Goal: Complete application form

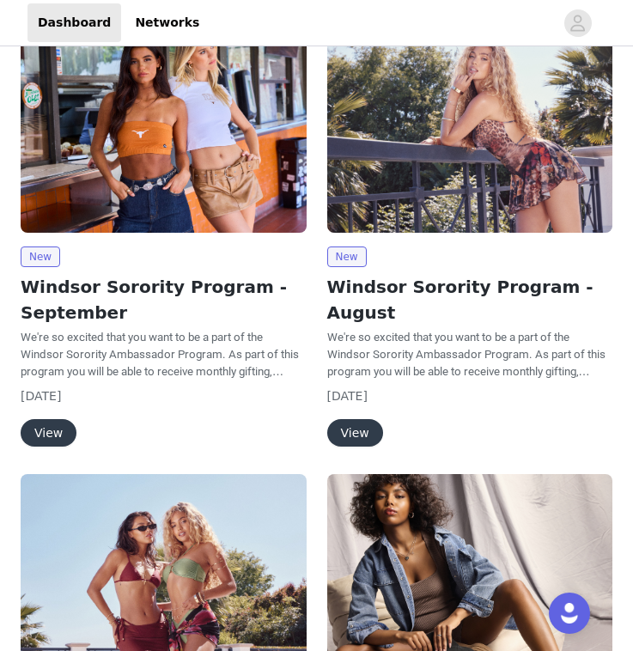
scroll to position [165, 0]
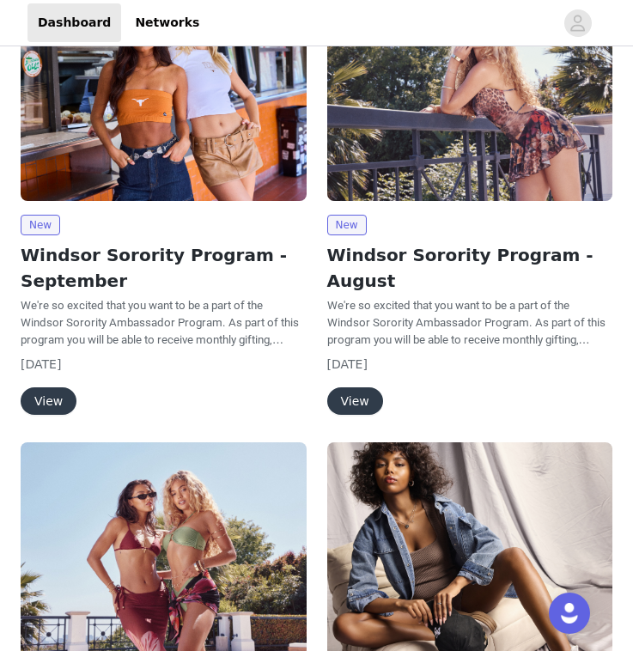
click at [51, 408] on button "View" at bounding box center [49, 400] width 56 height 27
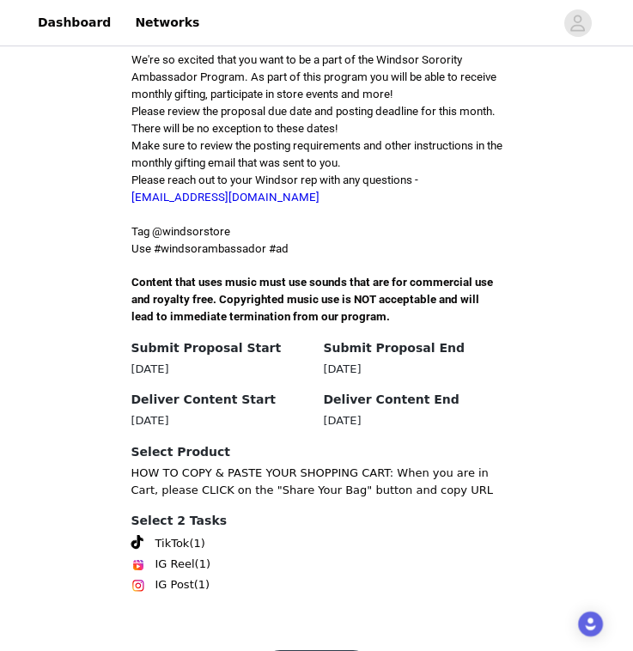
scroll to position [468, 0]
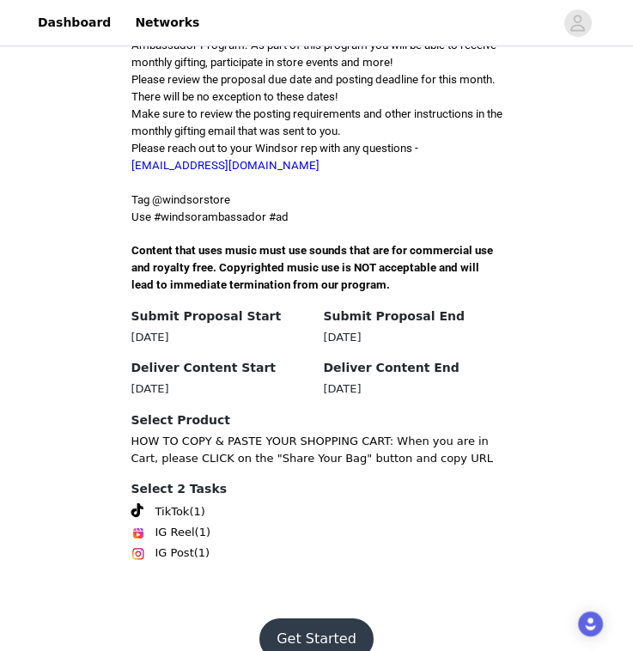
click at [311, 619] on button "Get Started" at bounding box center [316, 639] width 114 height 41
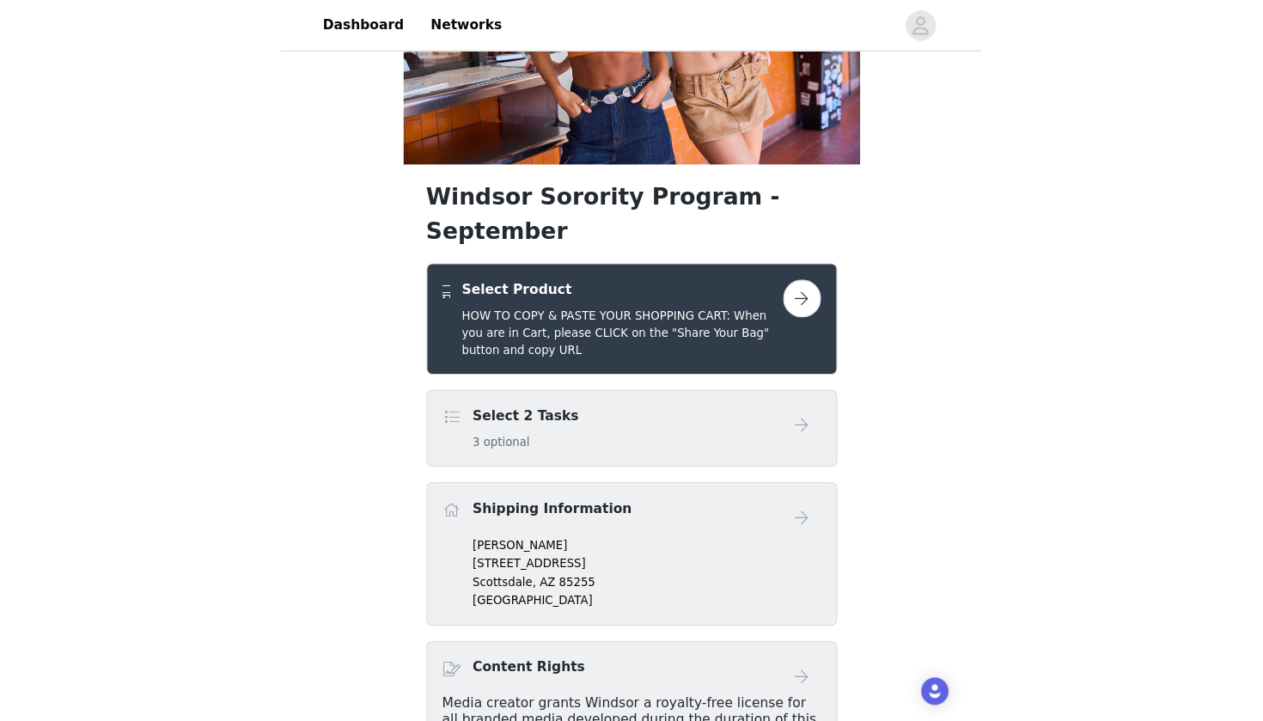
scroll to position [182, 0]
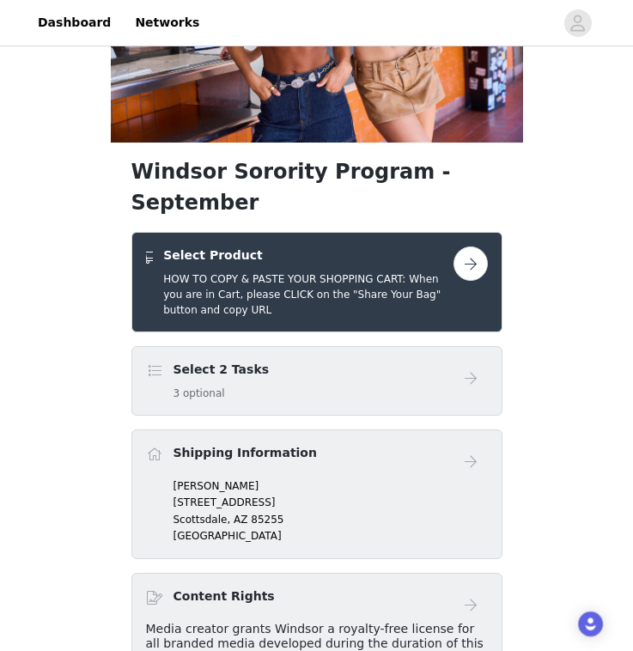
click at [353, 361] on div "Select 2 Tasks 3 optional" at bounding box center [300, 381] width 308 height 40
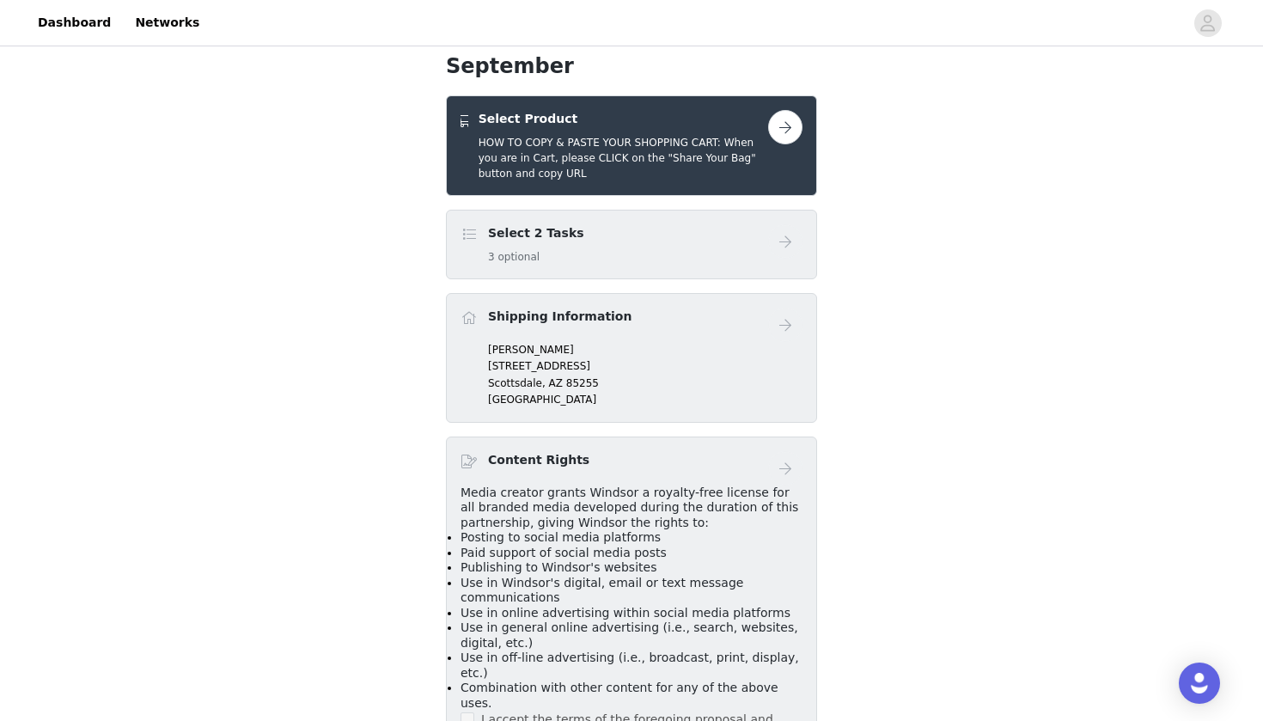
scroll to position [274, 0]
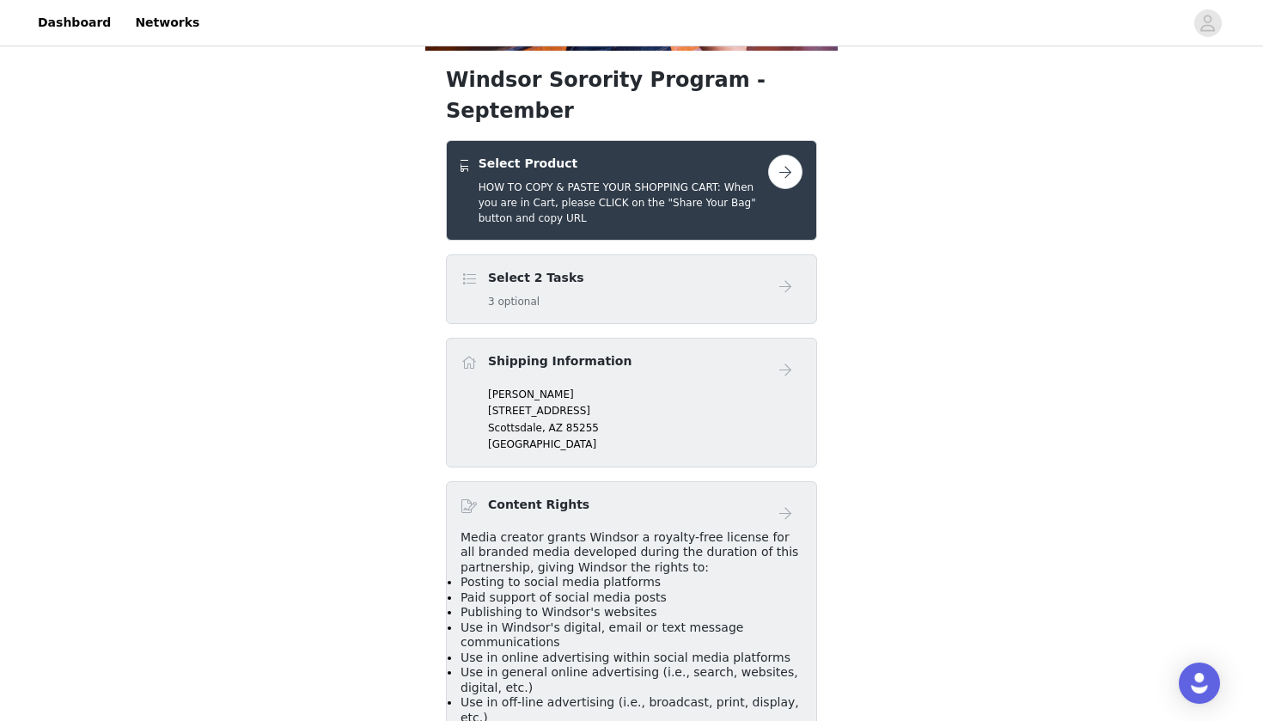
click at [632, 269] on div "Select 2 Tasks 3 optional" at bounding box center [615, 289] width 308 height 40
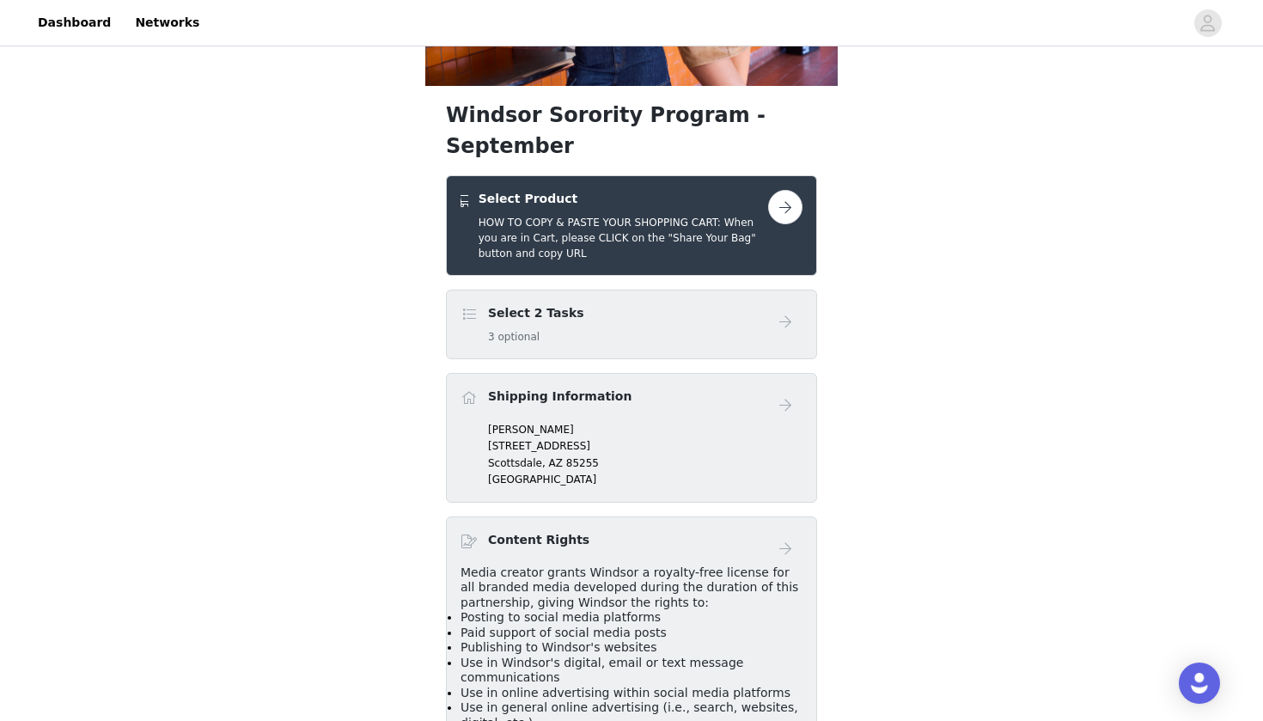
scroll to position [207, 0]
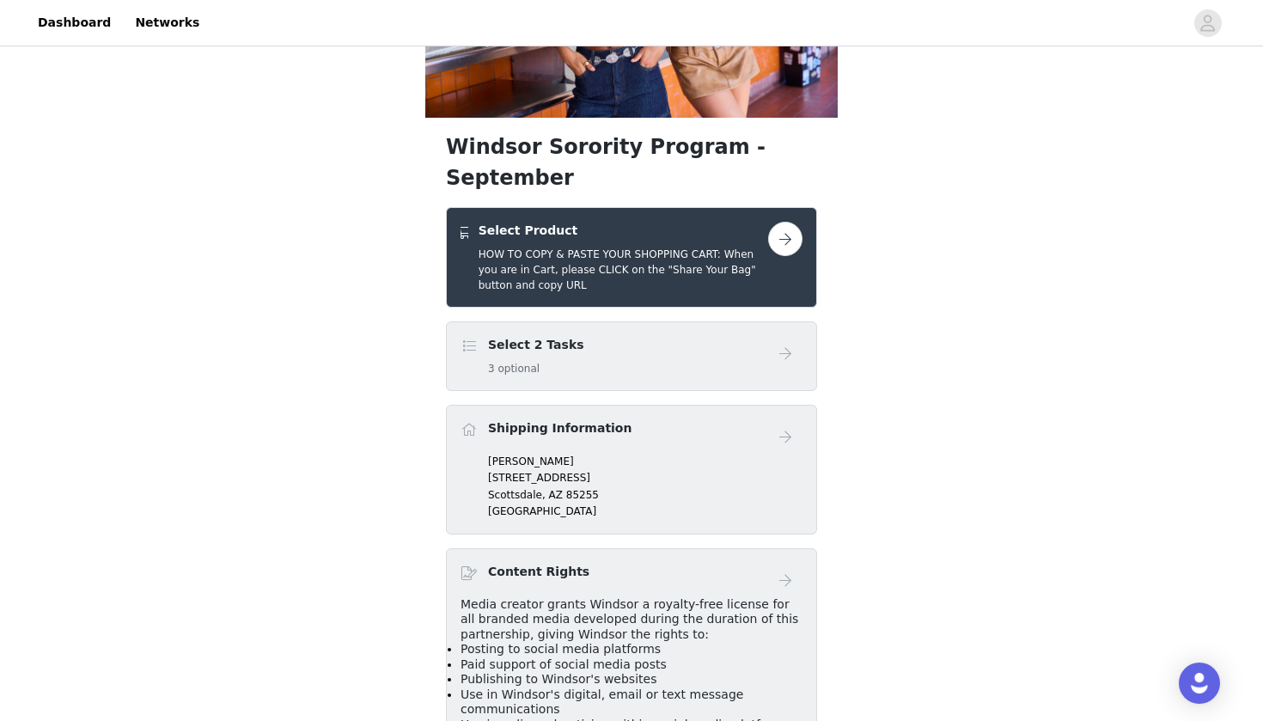
click at [632, 222] on button "button" at bounding box center [785, 239] width 34 height 34
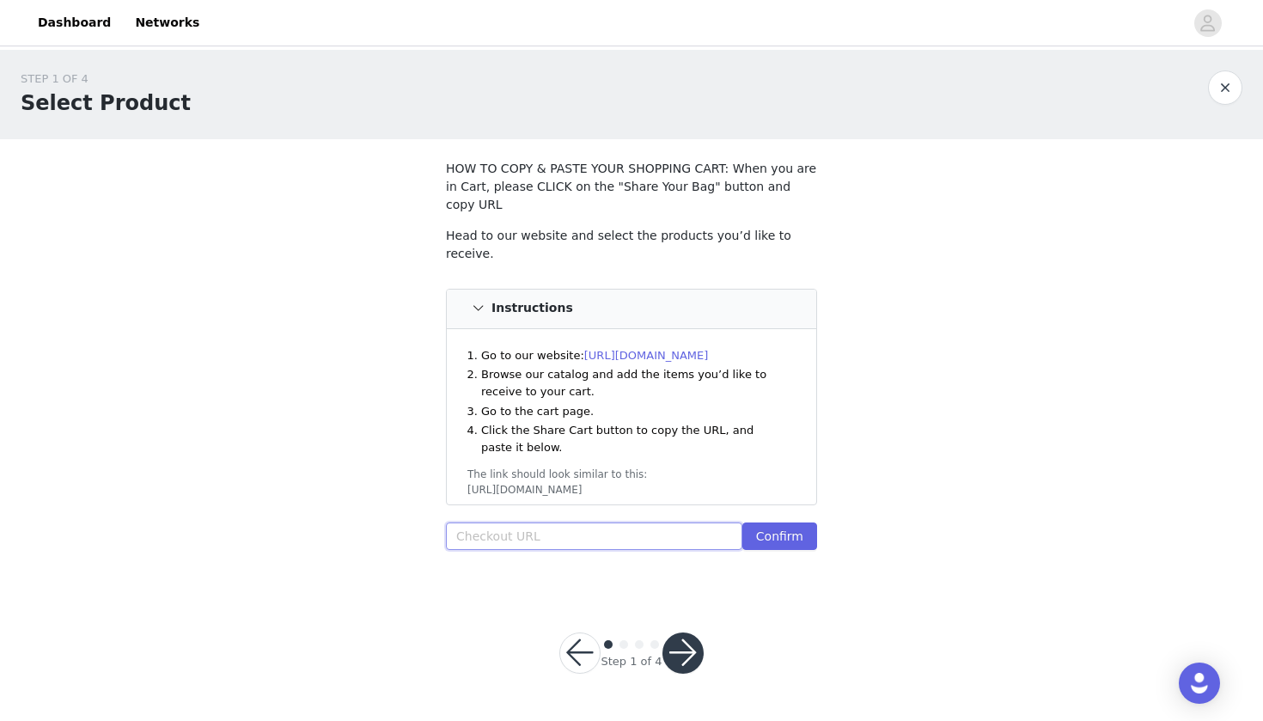
click at [577, 522] on input "text" at bounding box center [594, 535] width 296 height 27
paste input "[URL][DOMAIN_NAME]"
type input "[URL][DOMAIN_NAME]"
click at [632, 522] on button "Confirm" at bounding box center [779, 535] width 75 height 27
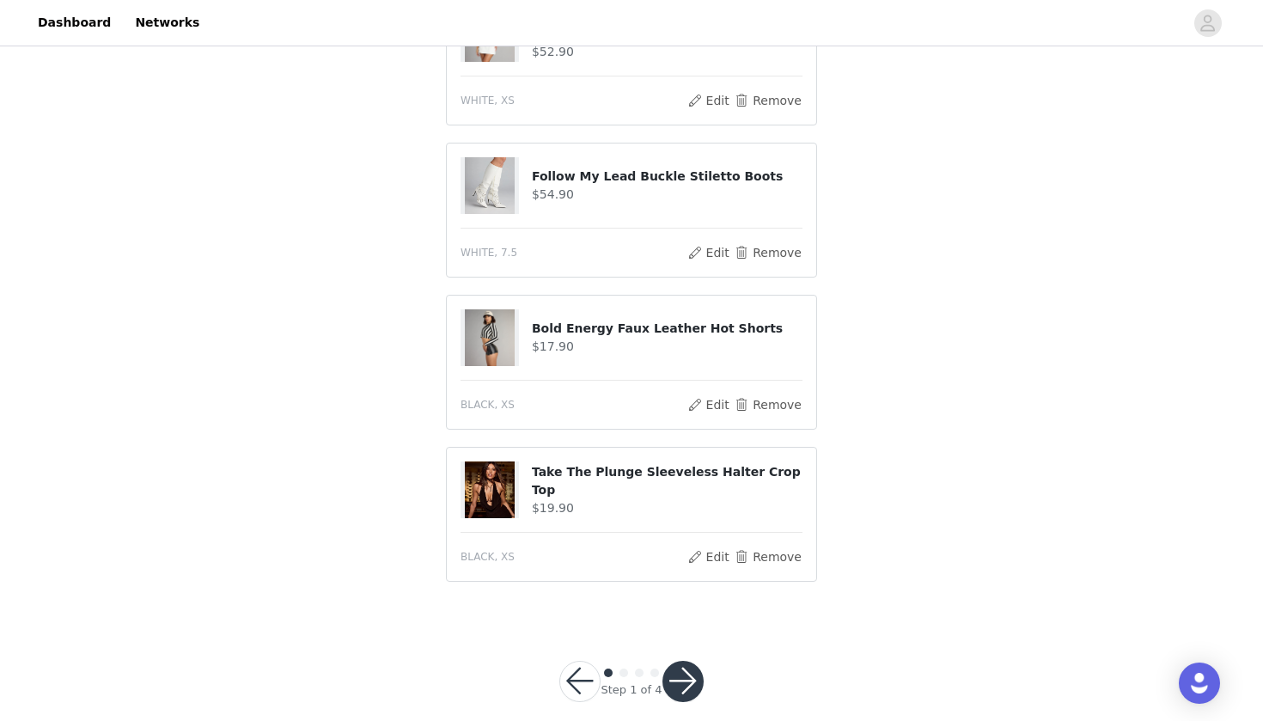
scroll to position [1022, 0]
click at [632, 650] on button "button" at bounding box center [682, 682] width 41 height 41
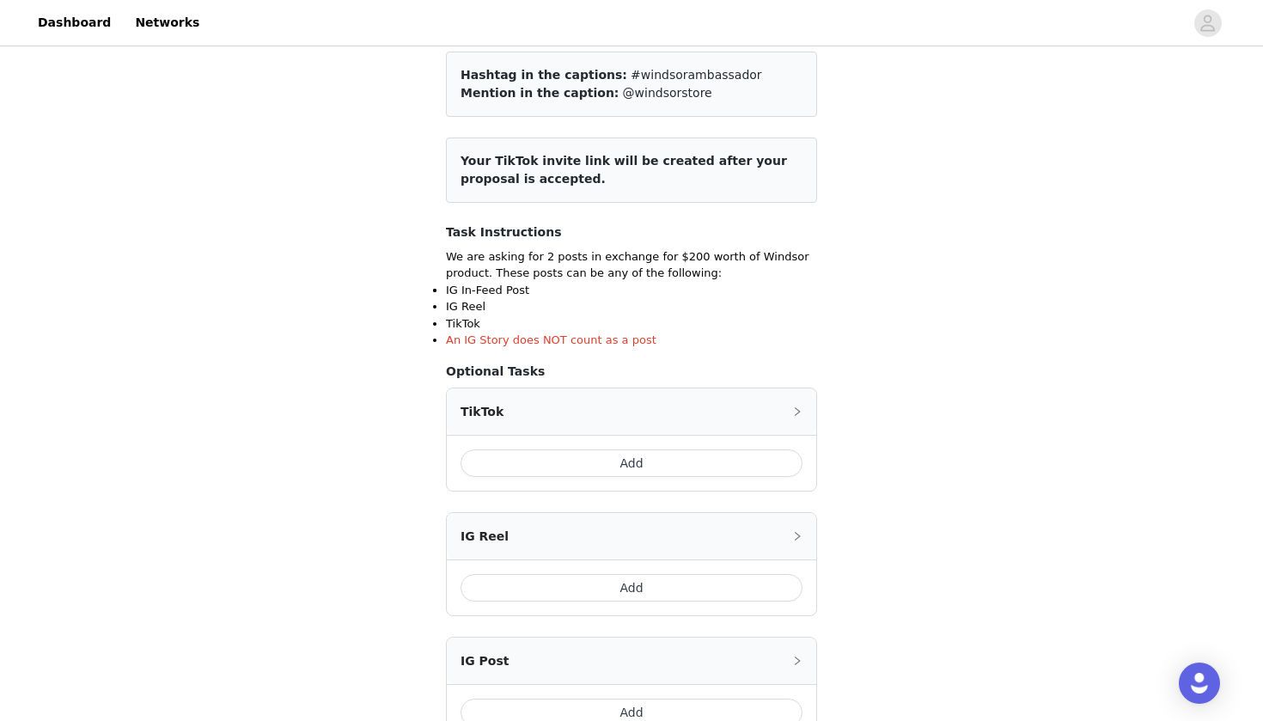
scroll to position [143, 0]
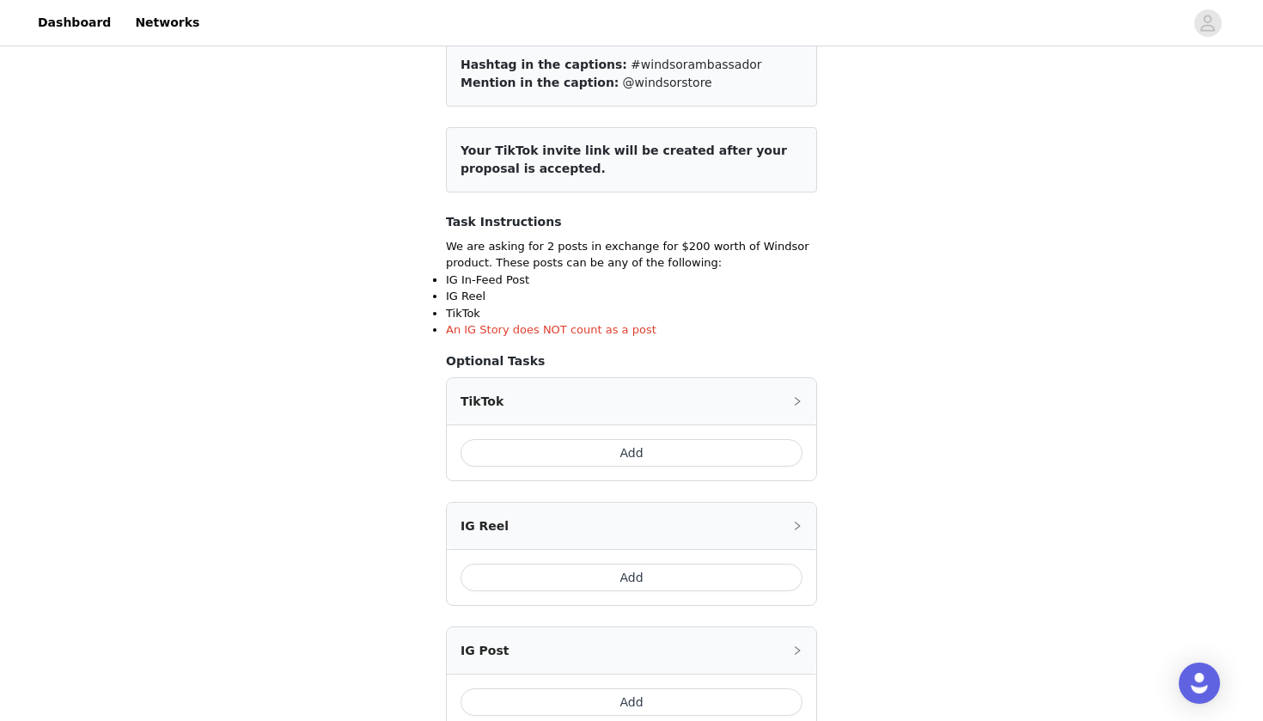
click at [595, 448] on button "Add" at bounding box center [632, 452] width 342 height 27
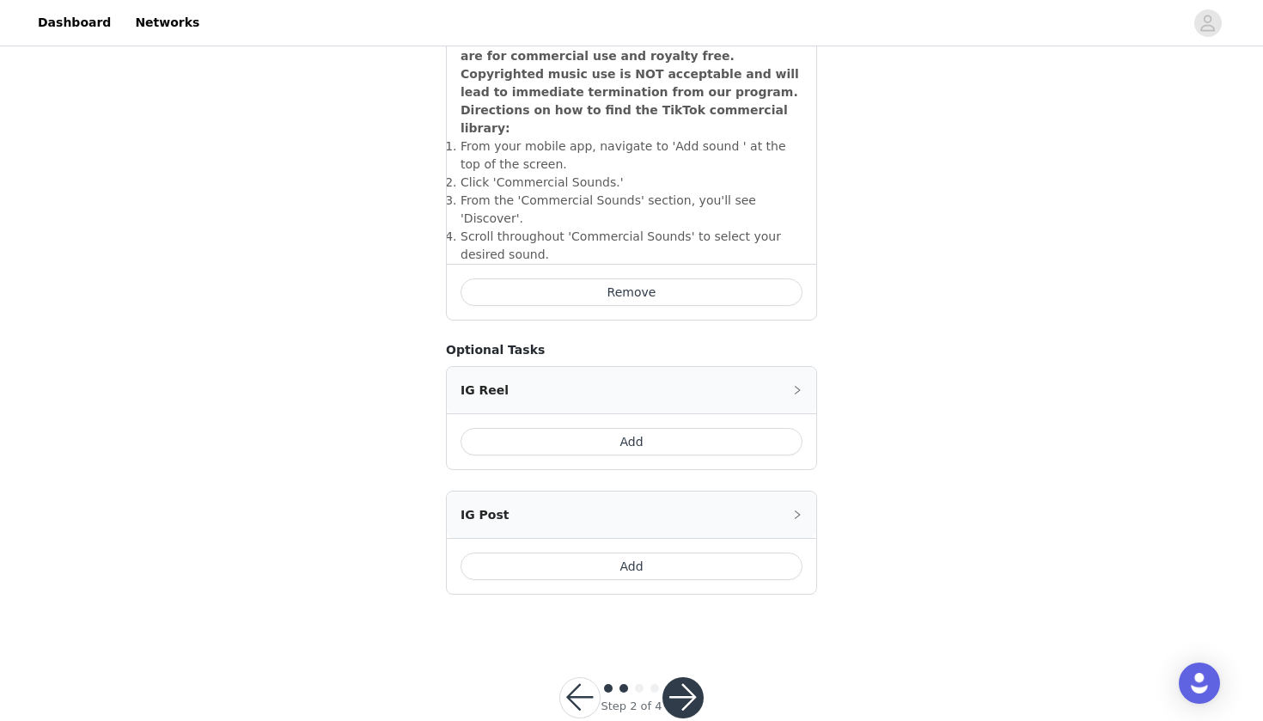
scroll to position [602, 0]
click at [619, 553] on button "Add" at bounding box center [632, 566] width 342 height 27
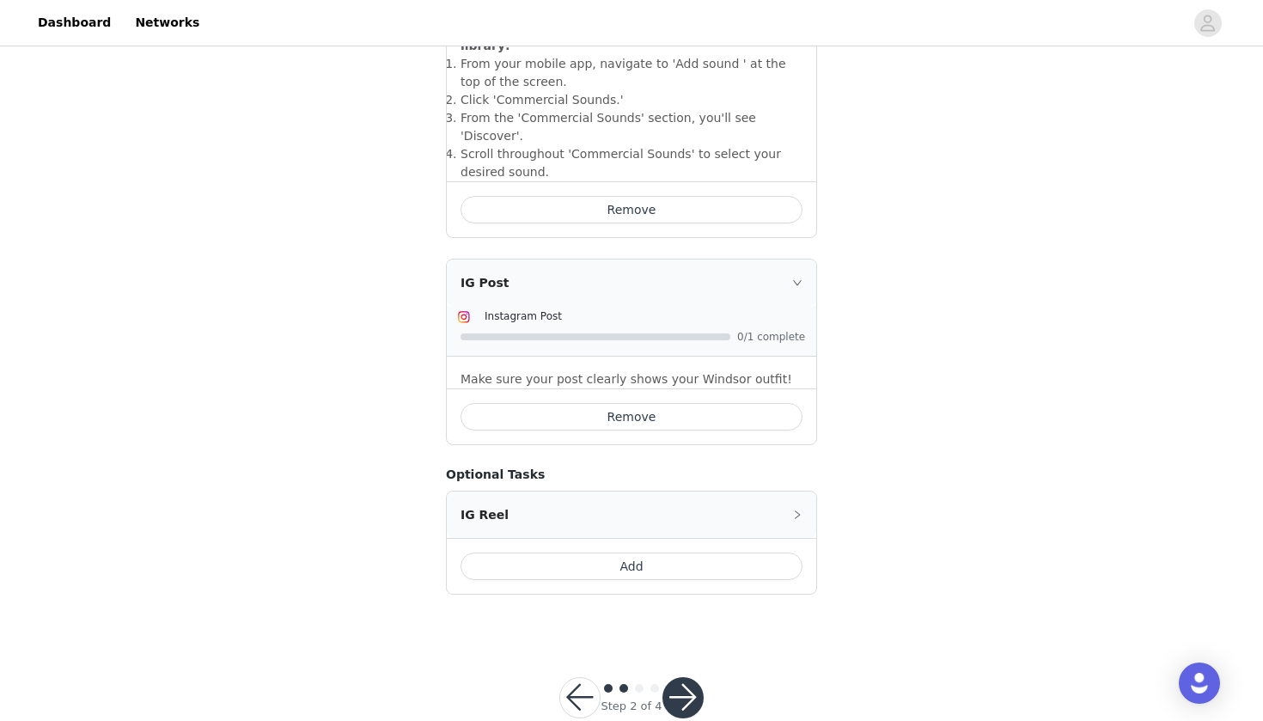
scroll to position [685, 0]
click at [632, 650] on button "button" at bounding box center [682, 698] width 41 height 41
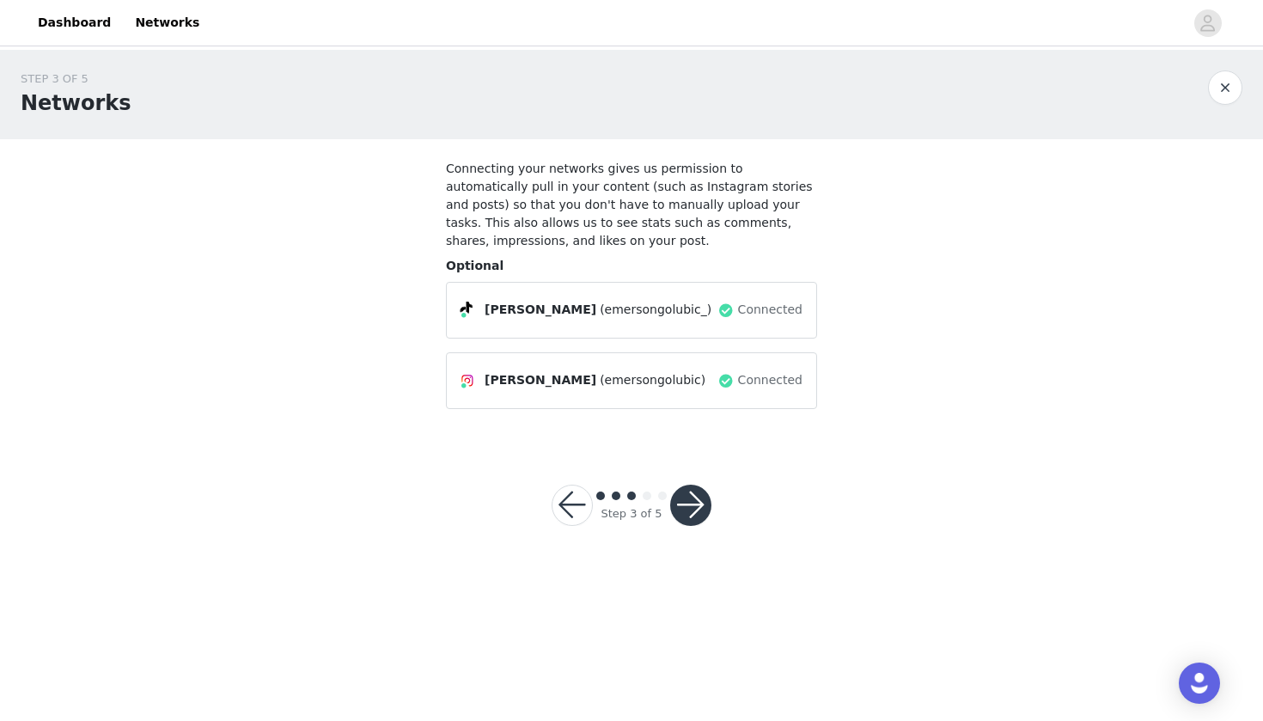
click at [632, 503] on button "button" at bounding box center [690, 505] width 41 height 41
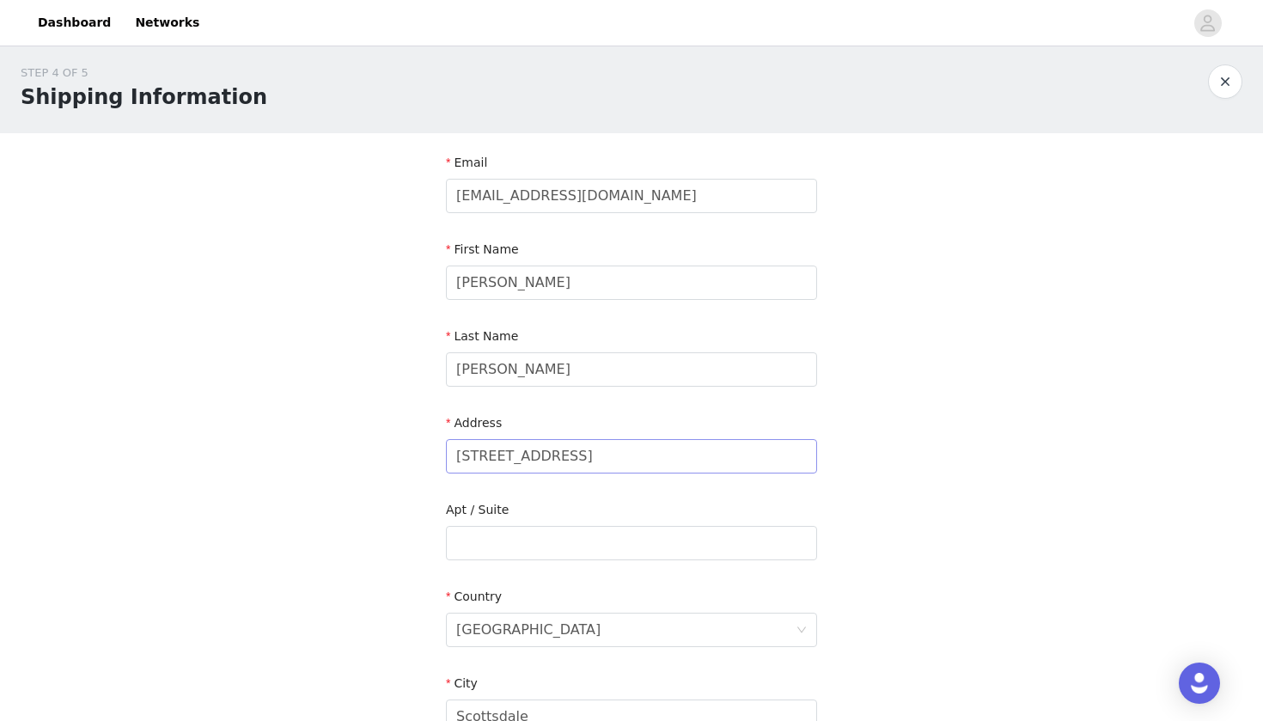
scroll to position [9, 0]
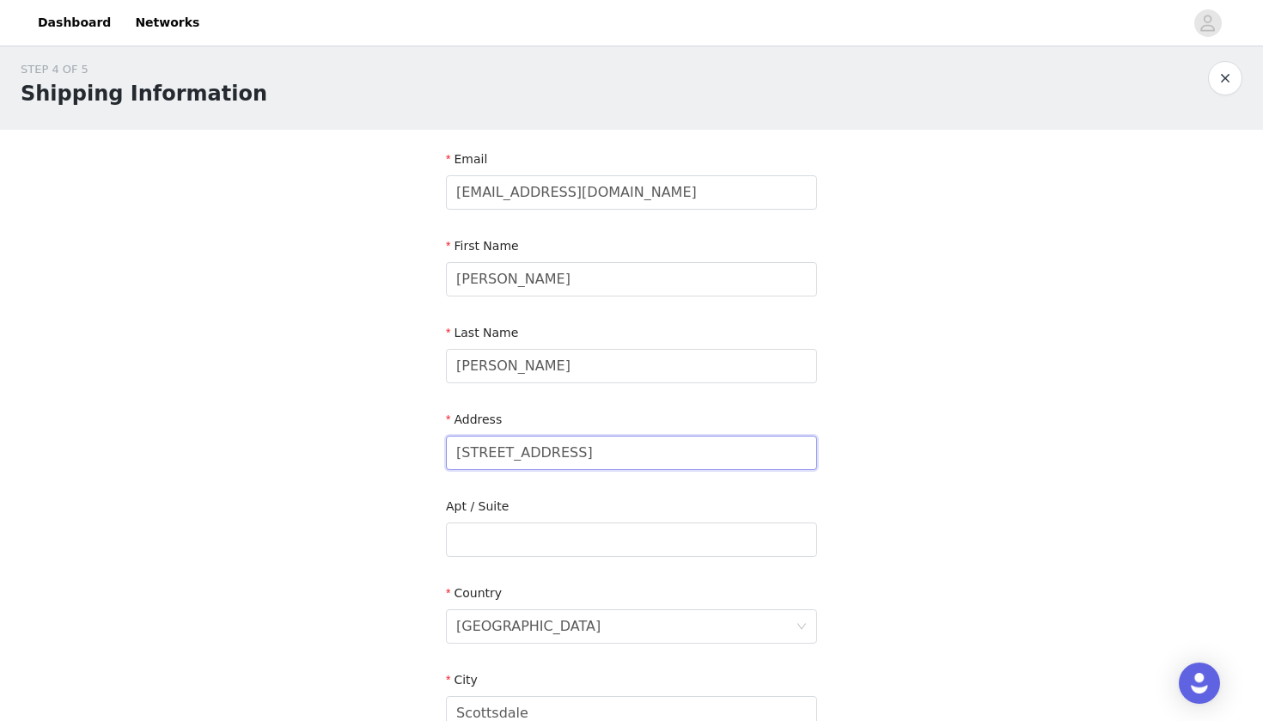
drag, startPoint x: 595, startPoint y: 456, endPoint x: 281, endPoint y: 418, distance: 316.0
type input "[STREET_ADDRESS]"
click at [503, 547] on input "text" at bounding box center [631, 539] width 371 height 34
type input "HAV2824"
click at [181, 558] on div "STEP 4 OF 5 Shipping Information Email [EMAIL_ADDRESS][DOMAIN_NAME] First Name …" at bounding box center [631, 539] width 1263 height 998
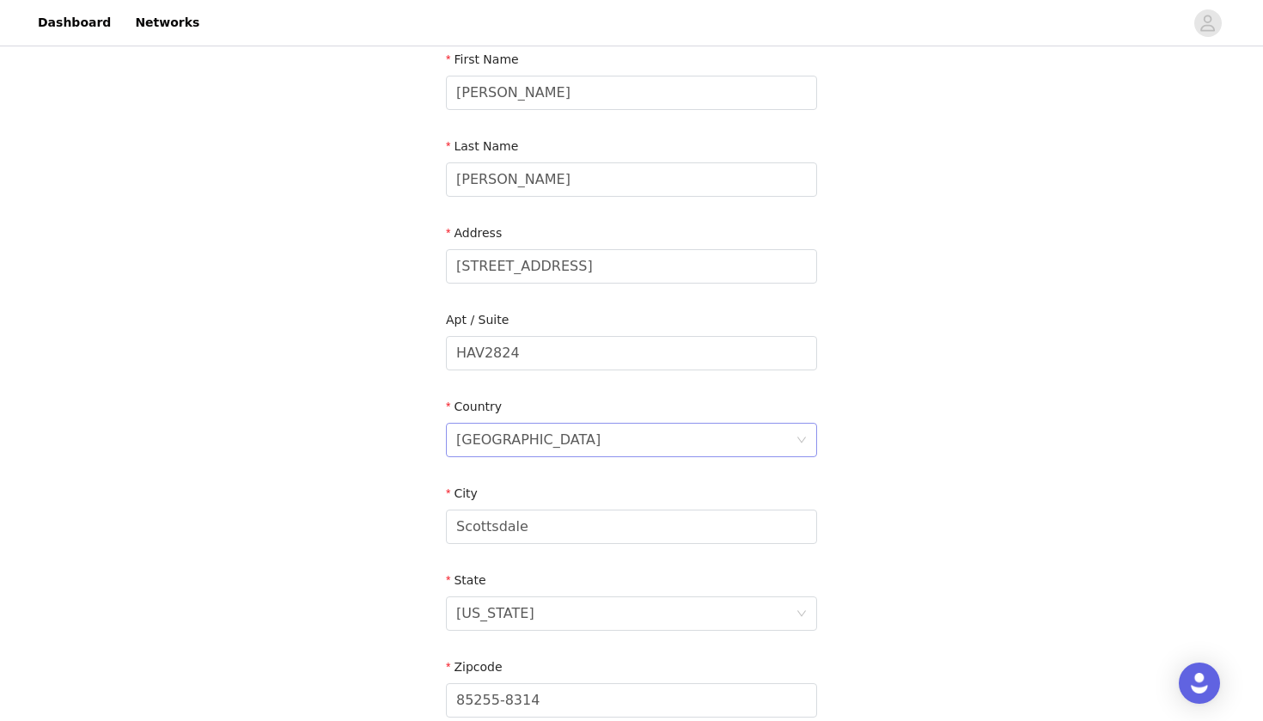
scroll to position [198, 0]
drag, startPoint x: 560, startPoint y: 523, endPoint x: 389, endPoint y: 495, distance: 173.3
click at [389, 495] on div "STEP 4 OF 5 Shipping Information Email [EMAIL_ADDRESS][DOMAIN_NAME] First Name …" at bounding box center [631, 351] width 1263 height 998
type input "TEMPE"
click at [538, 594] on div "State [US_STATE]" at bounding box center [631, 603] width 371 height 66
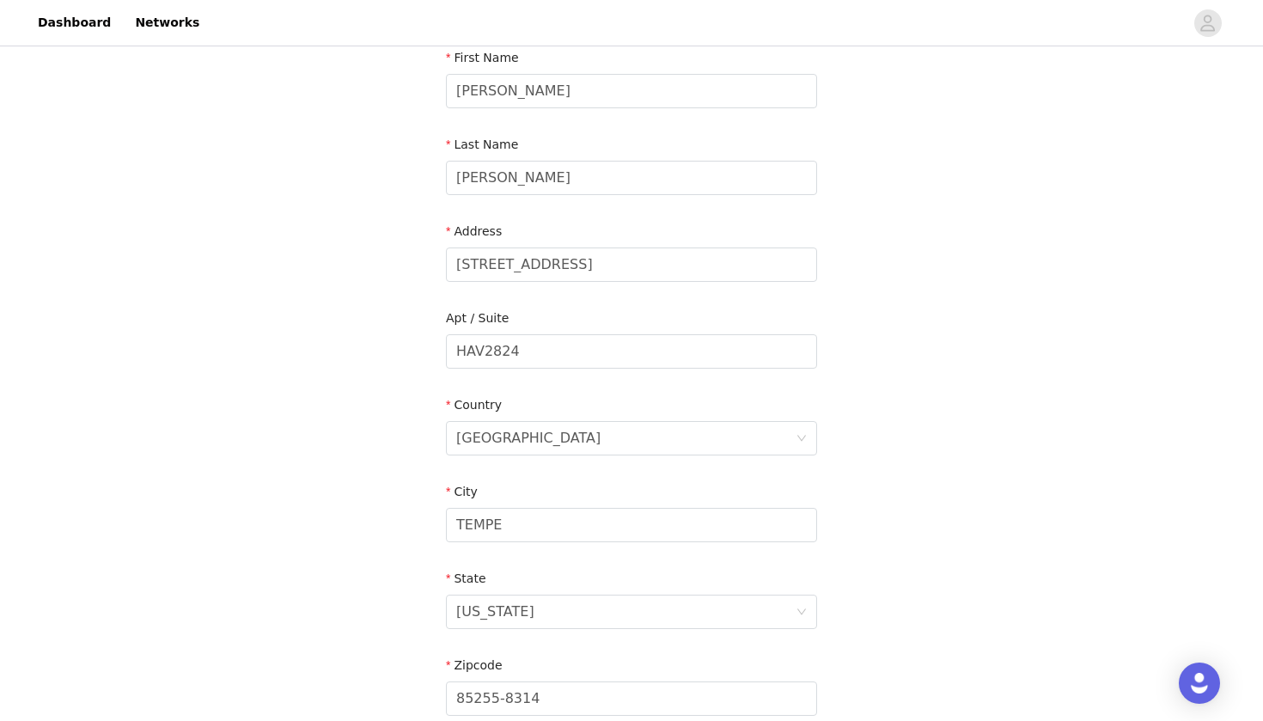
click at [541, 570] on div "State" at bounding box center [631, 582] width 371 height 25
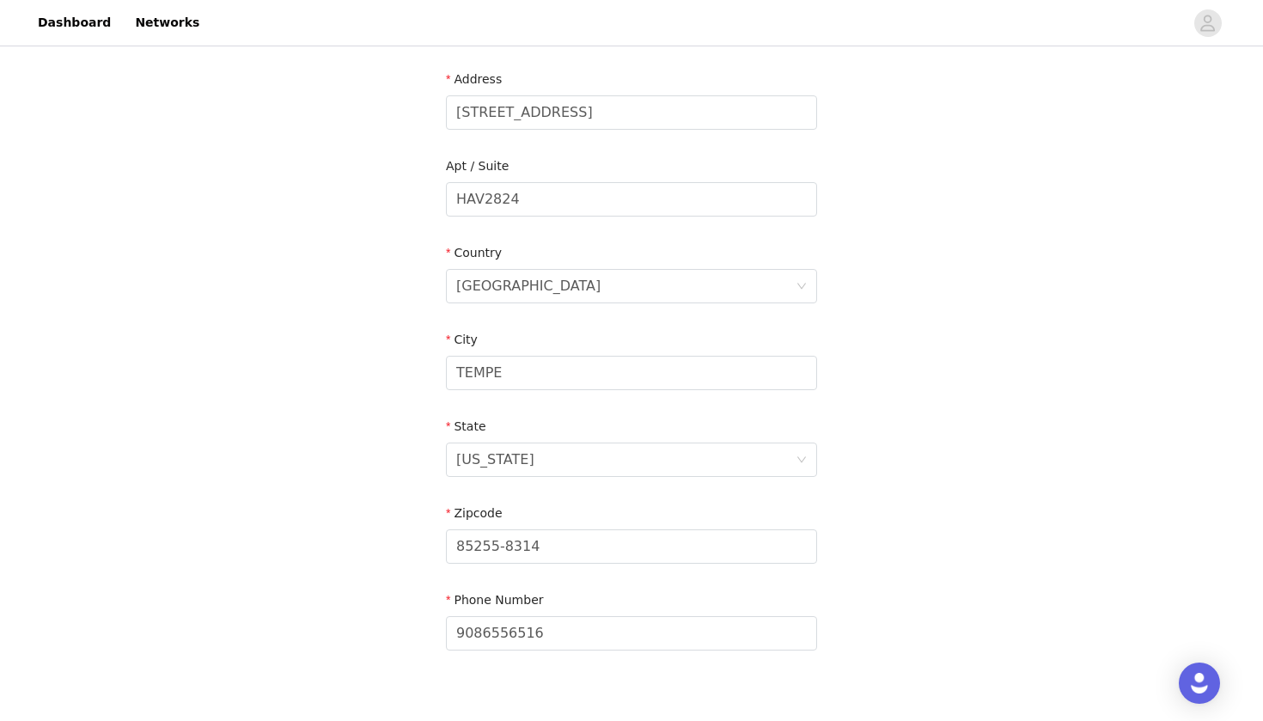
scroll to position [351, 0]
drag, startPoint x: 556, startPoint y: 553, endPoint x: 356, endPoint y: 516, distance: 203.7
type input "85282"
click at [182, 512] on div "STEP 4 OF 5 Shipping Information Email [EMAIL_ADDRESS][DOMAIN_NAME] First Name …" at bounding box center [631, 198] width 1263 height 998
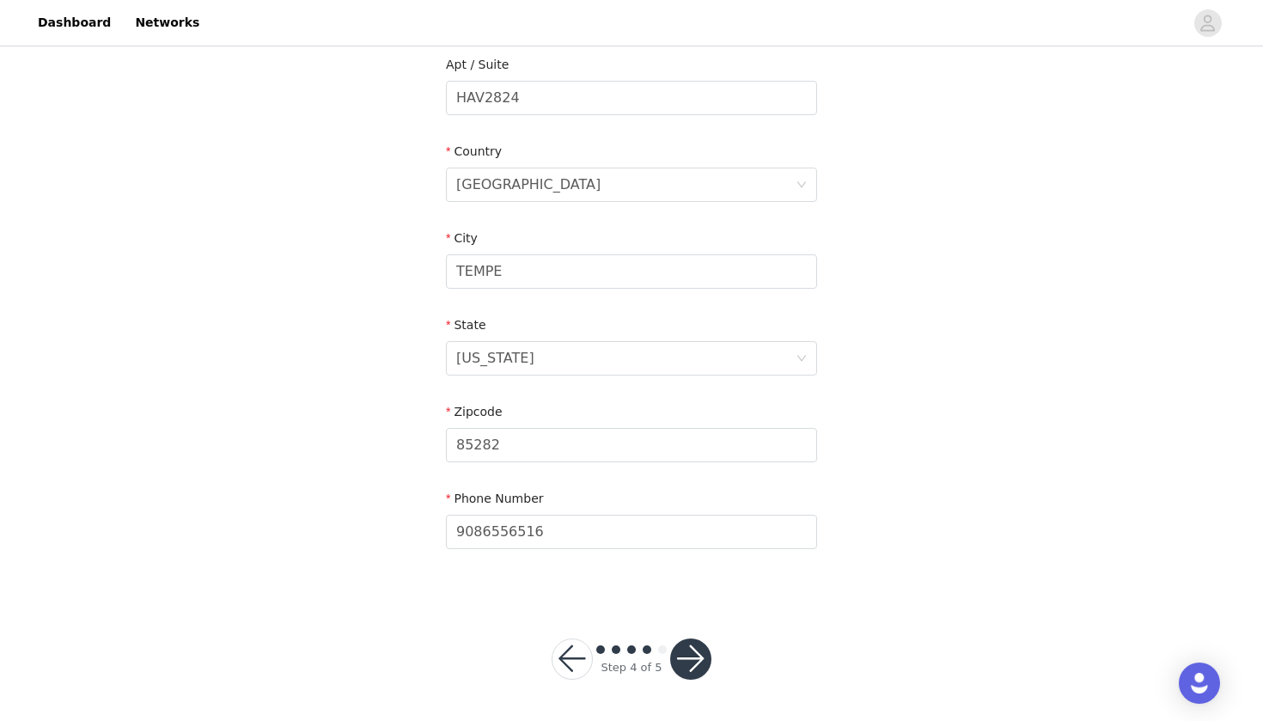
scroll to position [450, 0]
click at [632, 650] on button "button" at bounding box center [690, 659] width 41 height 41
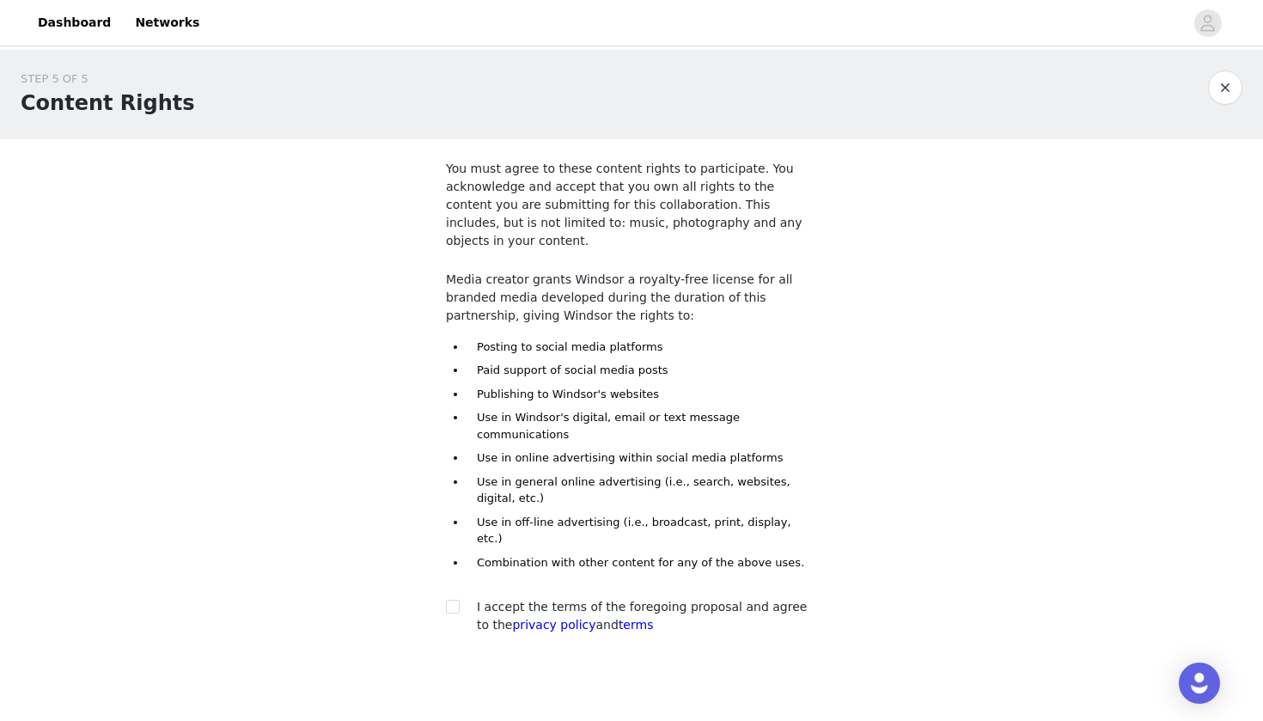
scroll to position [8, 0]
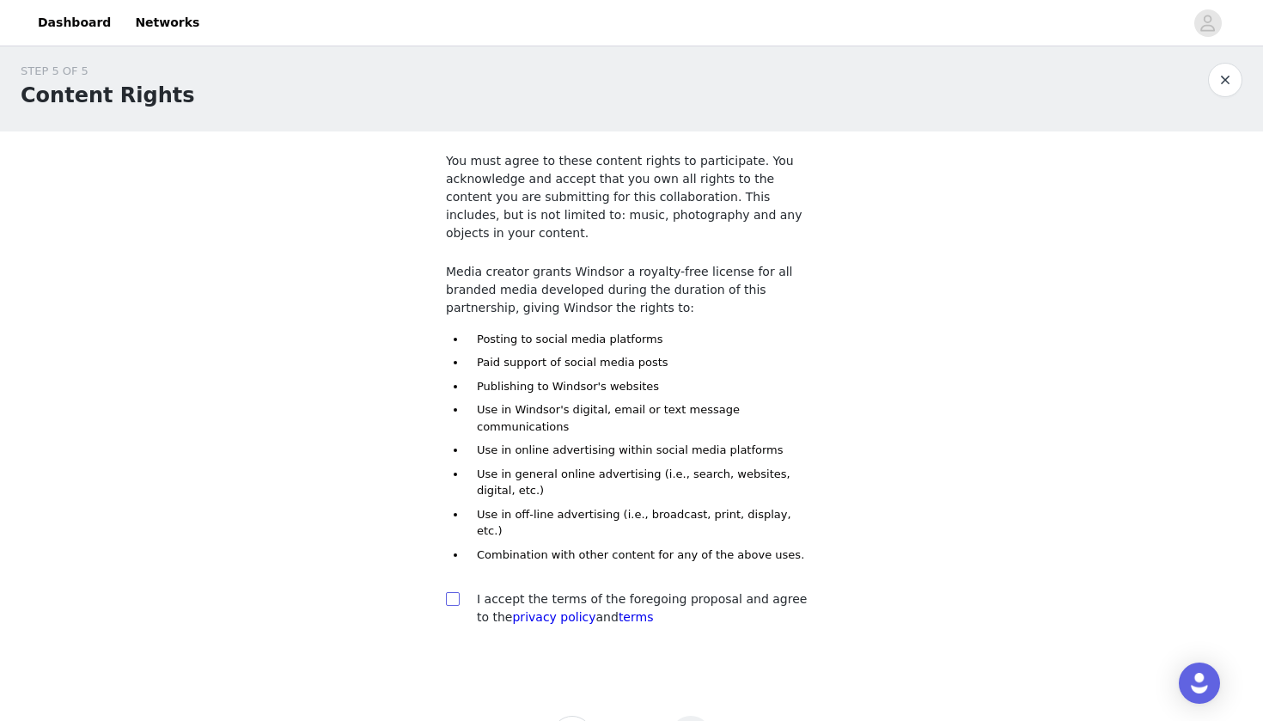
click at [448, 592] on input "checkbox" at bounding box center [452, 598] width 12 height 12
checkbox input "true"
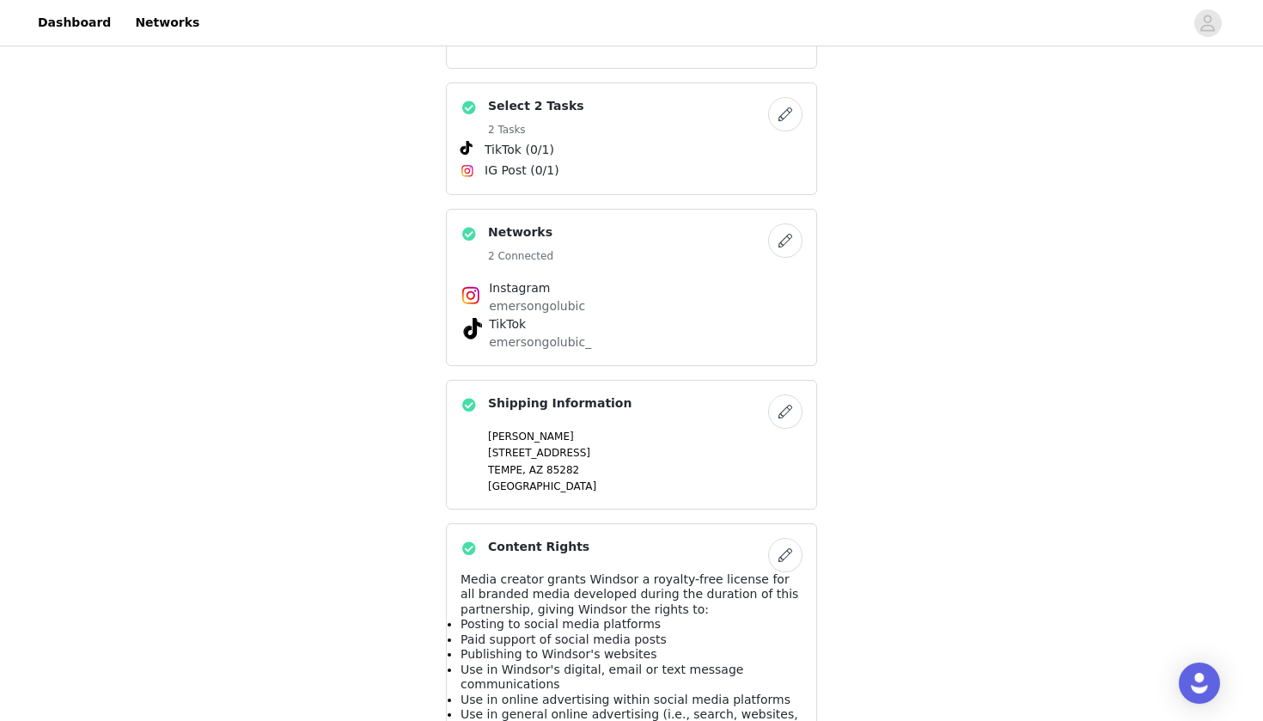
scroll to position [917, 0]
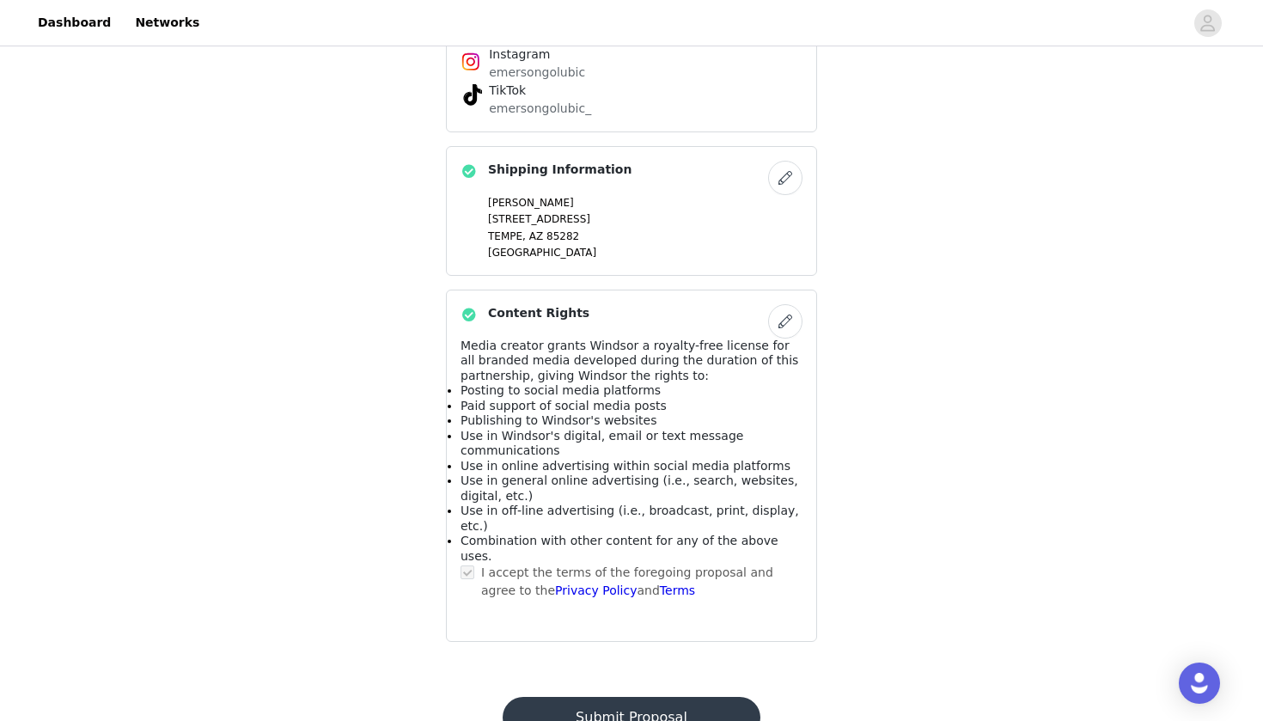
click at [607, 650] on button "Submit Proposal" at bounding box center [631, 717] width 257 height 41
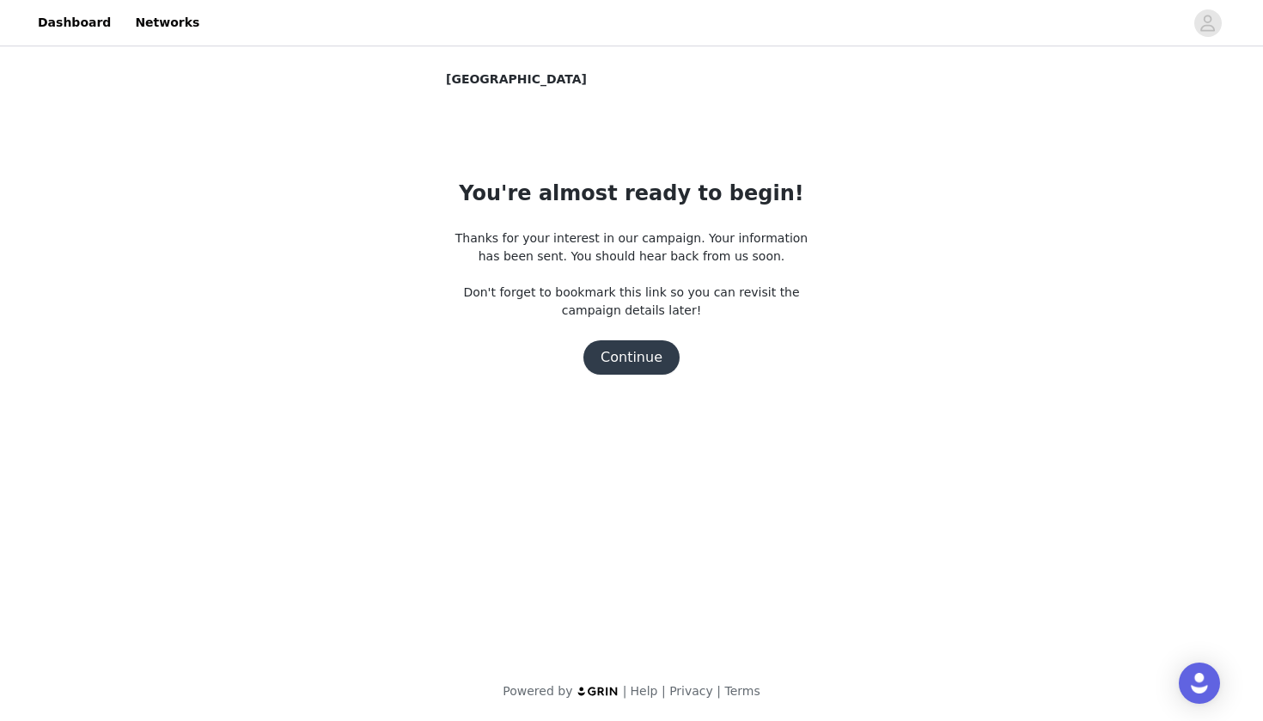
click at [632, 356] on button "Continue" at bounding box center [631, 357] width 96 height 34
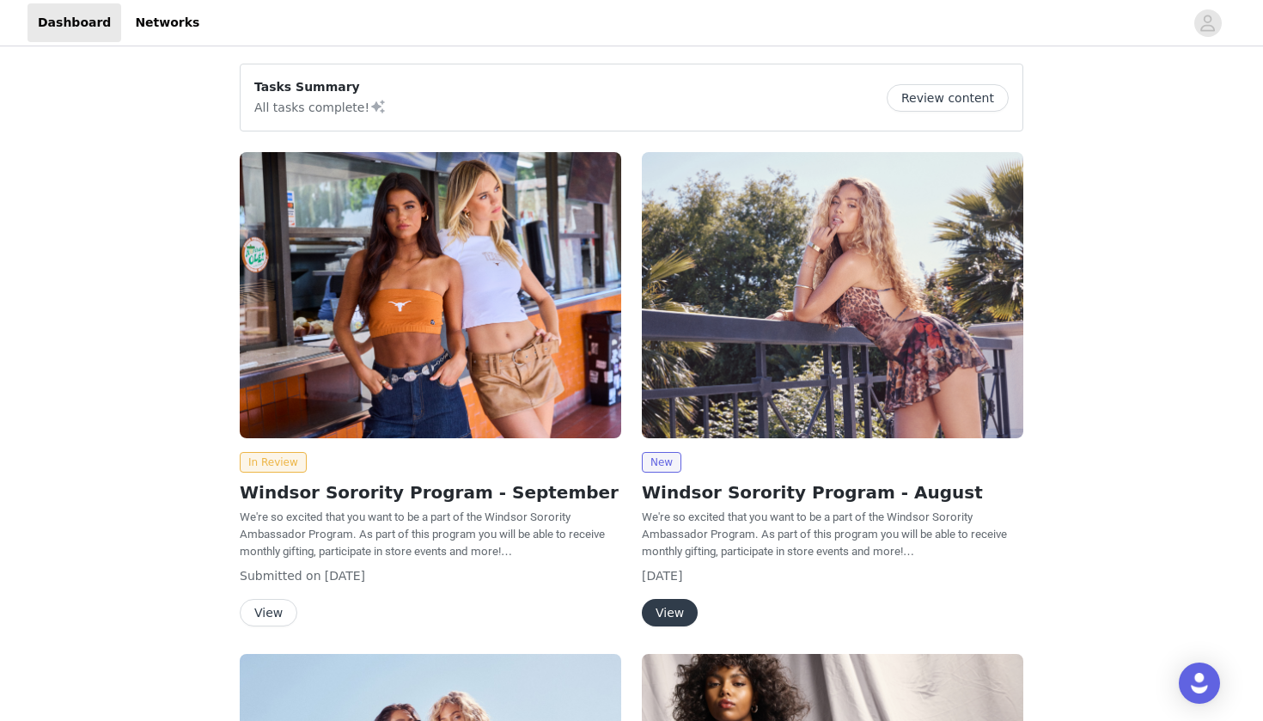
click at [661, 613] on button "View" at bounding box center [670, 612] width 56 height 27
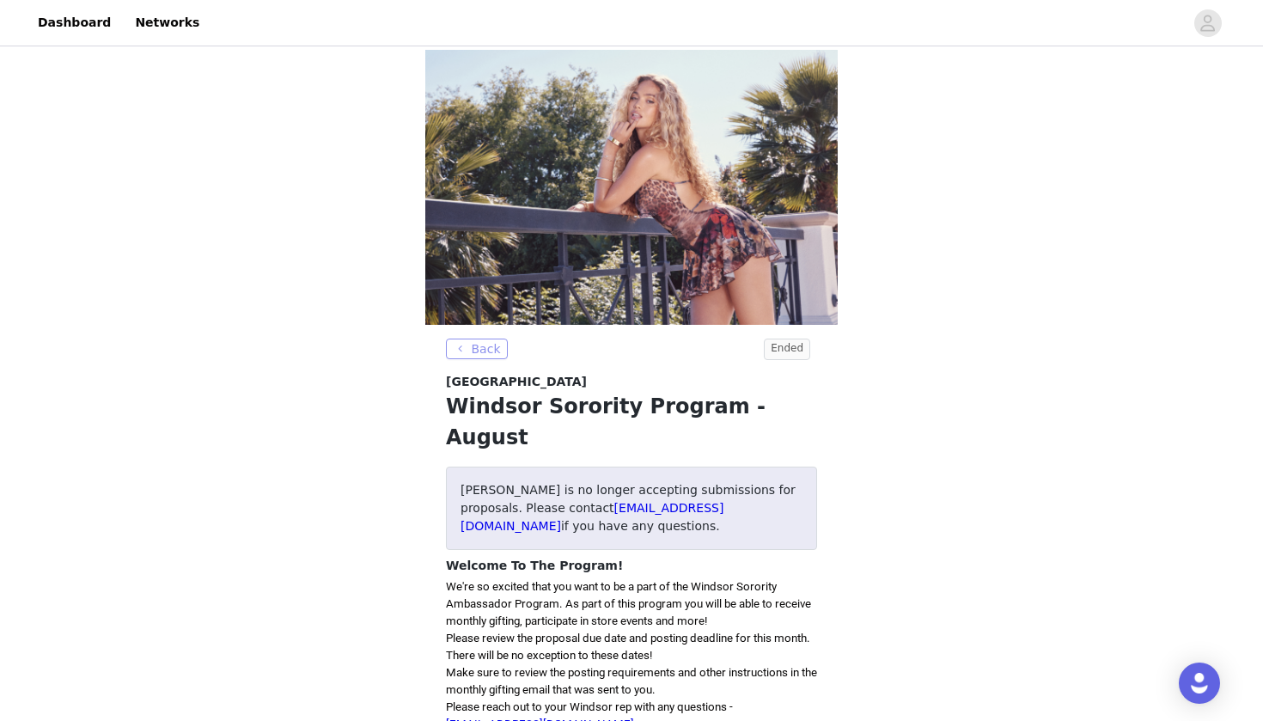
click at [479, 341] on button "Back" at bounding box center [477, 349] width 62 height 21
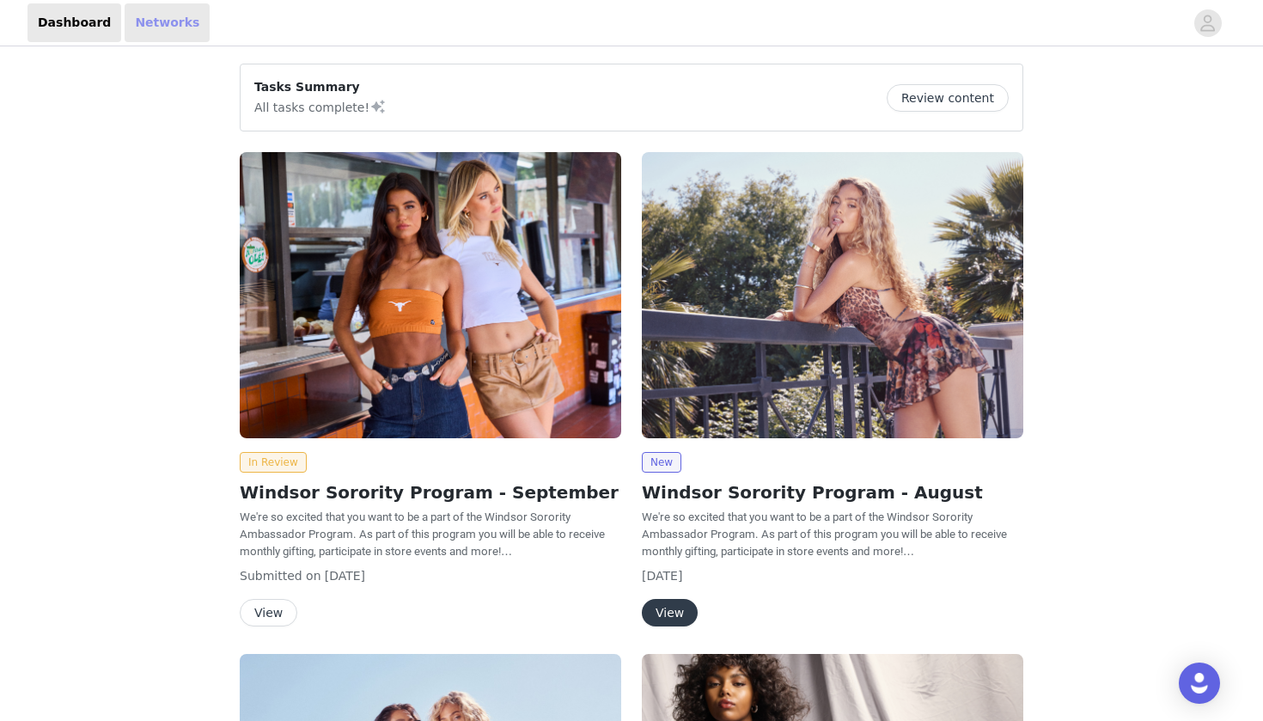
click at [171, 14] on link "Networks" at bounding box center [167, 22] width 85 height 39
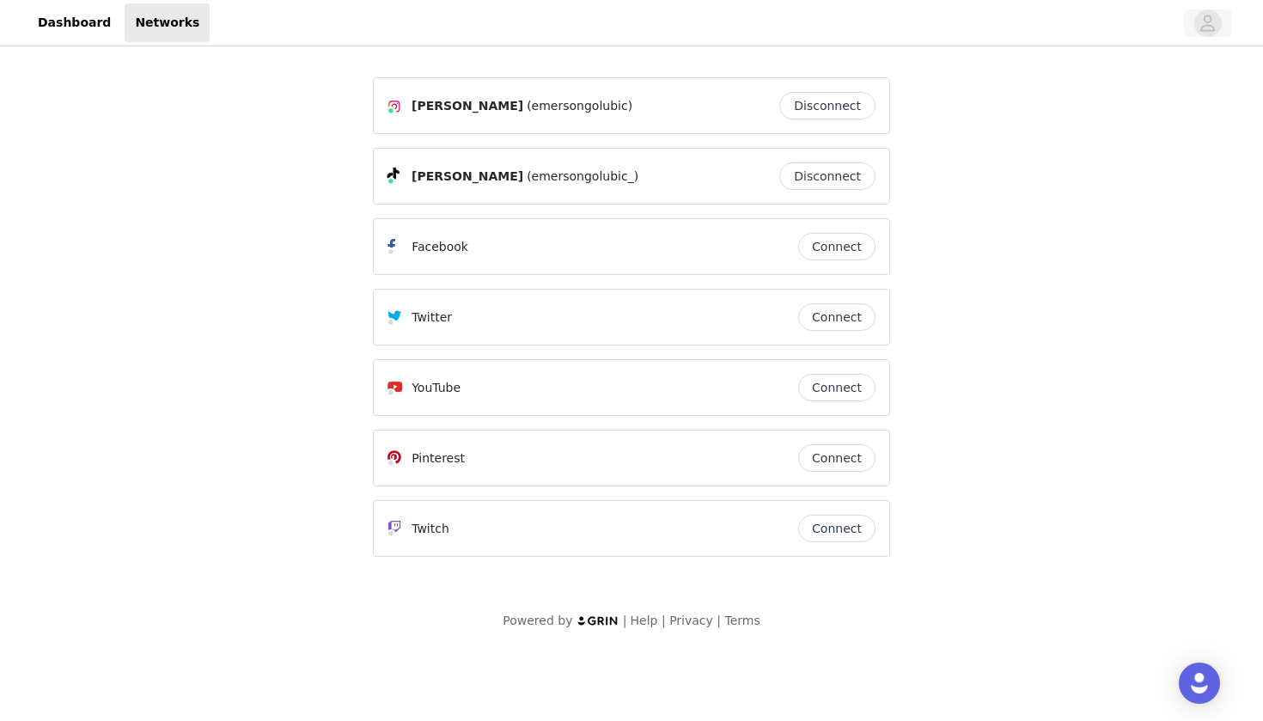
click at [1210, 26] on icon "avatar" at bounding box center [1208, 23] width 15 height 16
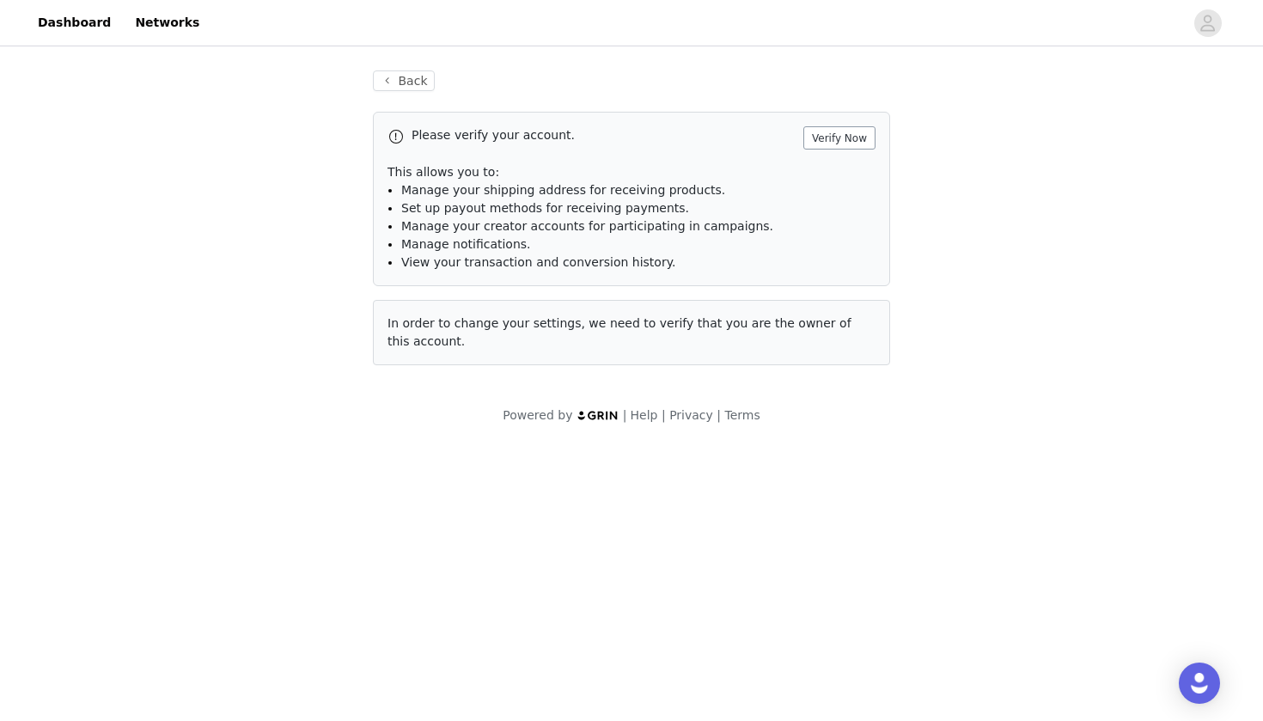
click at [833, 137] on button "Verify Now" at bounding box center [839, 137] width 72 height 23
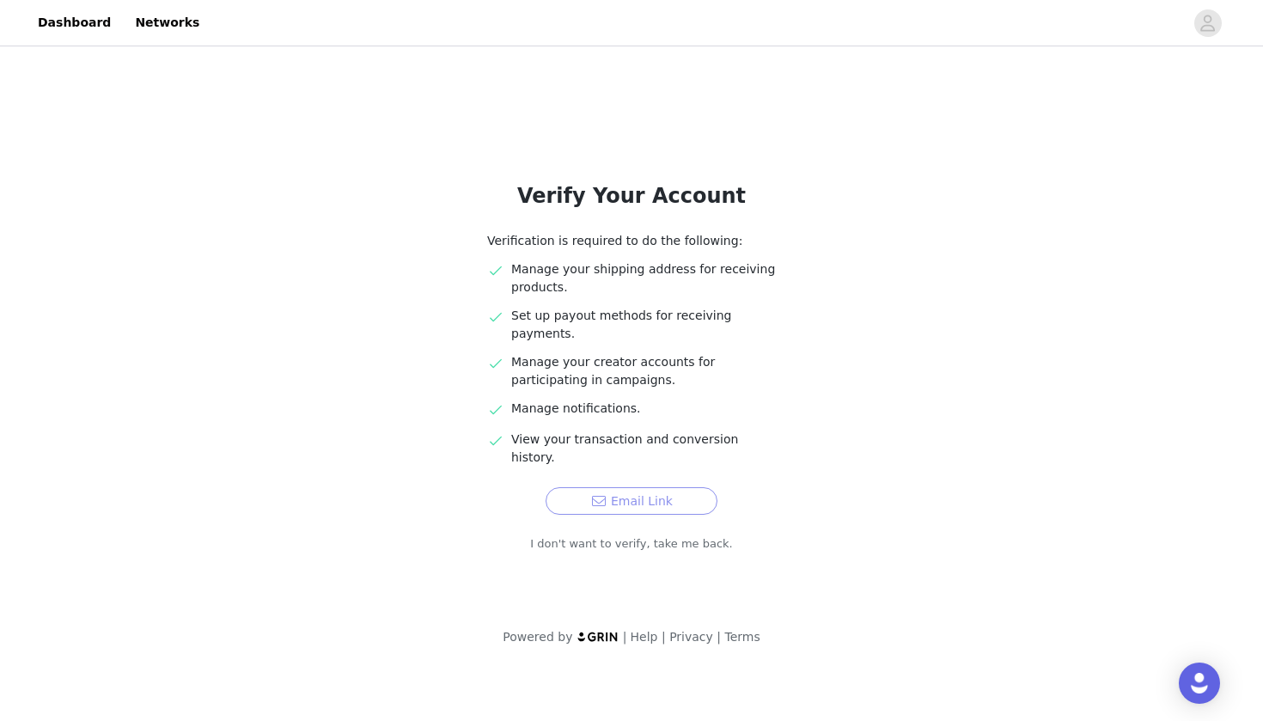
click at [619, 487] on button "Email Link" at bounding box center [632, 500] width 172 height 27
